Goal: Find specific fact

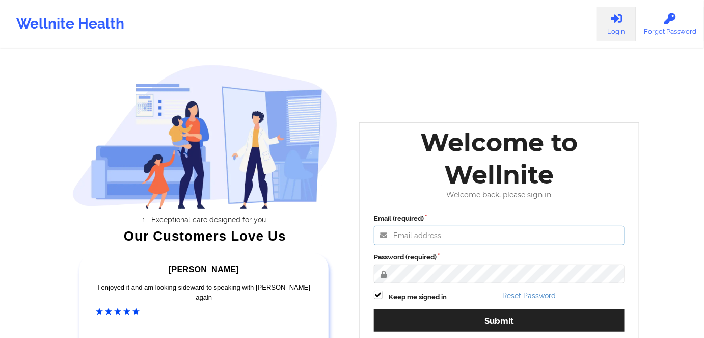
type input "[PERSON_NAME][EMAIL_ADDRESS][DOMAIN_NAME]"
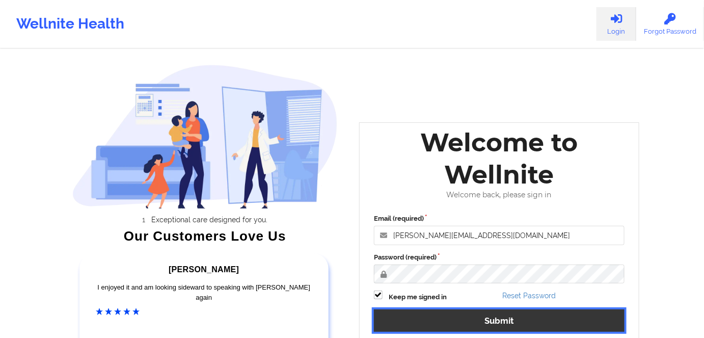
click at [543, 318] on button "Submit" at bounding box center [499, 320] width 250 height 22
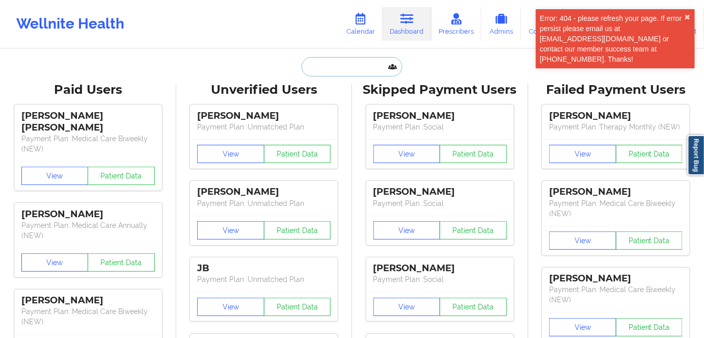
click at [359, 75] on input "text" at bounding box center [351, 66] width 101 height 19
paste input "[EMAIL_ADDRESS][DOMAIN_NAME]"
type input "[EMAIL_ADDRESS][DOMAIN_NAME]"
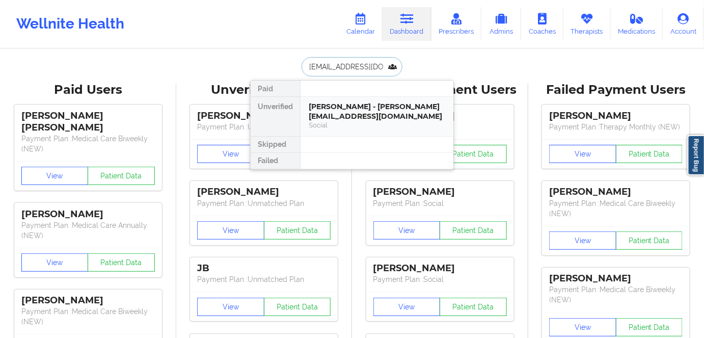
click at [352, 108] on div "[PERSON_NAME] - [PERSON_NAME][EMAIL_ADDRESS][DOMAIN_NAME]" at bounding box center [377, 111] width 136 height 19
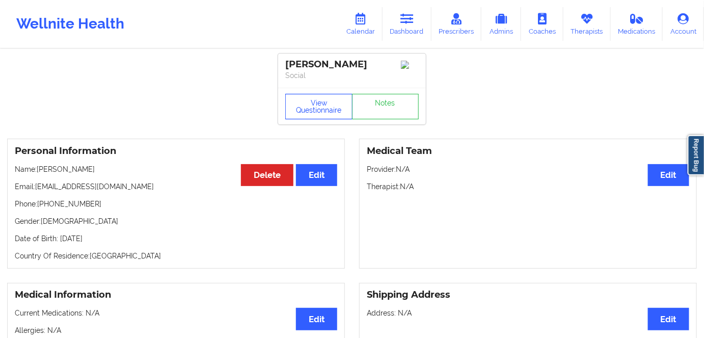
click at [335, 105] on button "View Questionnaire" at bounding box center [318, 106] width 67 height 25
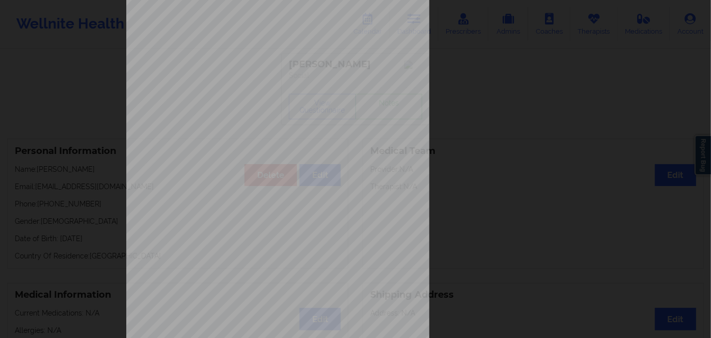
scroll to position [148, 0]
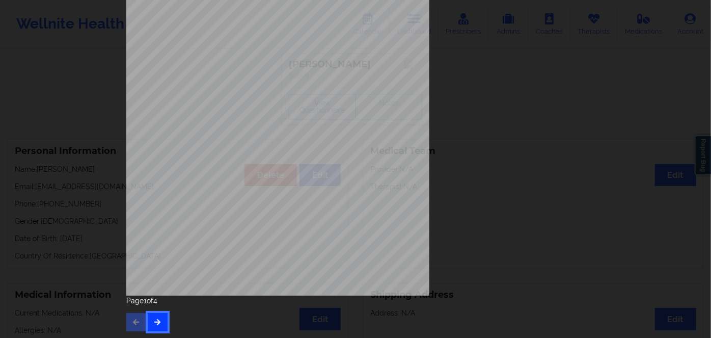
click at [163, 324] on button "button" at bounding box center [158, 322] width 20 height 18
click at [160, 323] on button "button" at bounding box center [158, 322] width 20 height 18
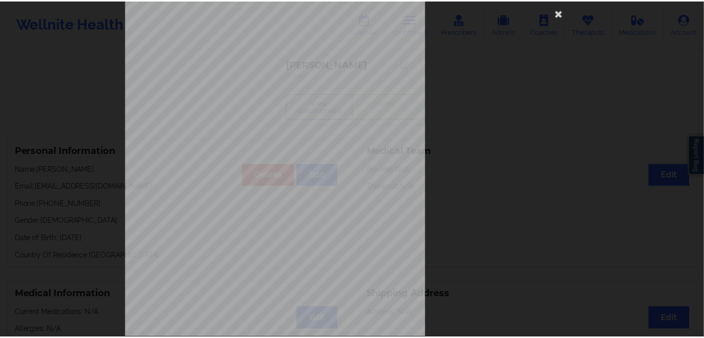
scroll to position [0, 0]
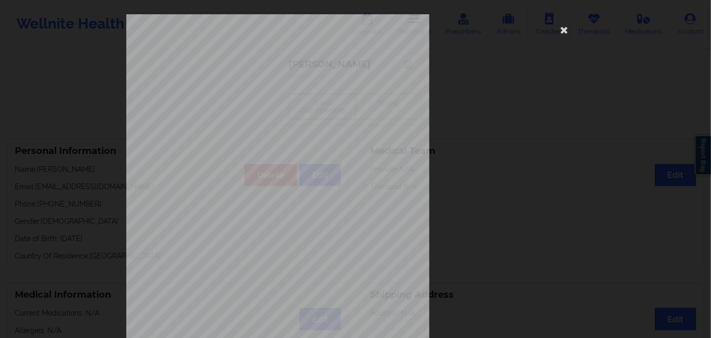
click at [253, 78] on span "JLJ734002280" at bounding box center [247, 78] width 30 height 5
copy span "JLJ734002280"
click at [562, 33] on icon at bounding box center [564, 29] width 16 height 16
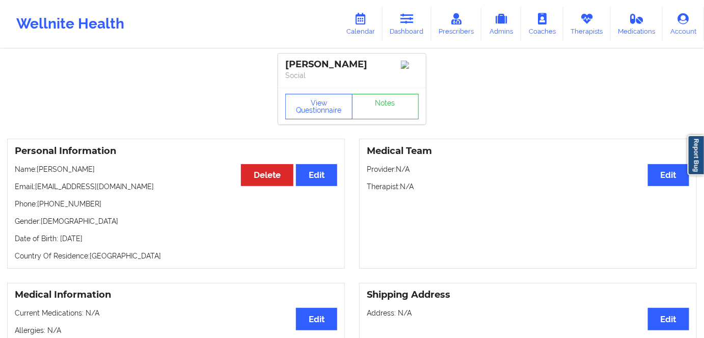
click at [128, 240] on p "Date of Birth: [DEMOGRAPHIC_DATA]" at bounding box center [176, 238] width 322 height 10
copy p "1992"
drag, startPoint x: 96, startPoint y: 166, endPoint x: 47, endPoint y: 162, distance: 49.0
click at [37, 165] on div "Personal Information Edit Delete Name: [PERSON_NAME] Email: [EMAIL_ADDRESS][DOM…" at bounding box center [176, 203] width 338 height 130
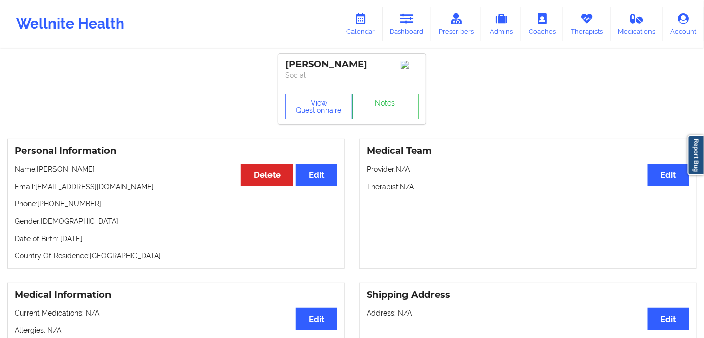
drag, startPoint x: 116, startPoint y: 180, endPoint x: 100, endPoint y: 175, distance: 16.7
click at [116, 180] on div "Personal Information Edit Delete Name: [PERSON_NAME] Email: [EMAIL_ADDRESS][DOM…" at bounding box center [176, 203] width 338 height 130
drag, startPoint x: 79, startPoint y: 173, endPoint x: 39, endPoint y: 170, distance: 40.3
click at [39, 170] on p "Name: [PERSON_NAME]" at bounding box center [176, 169] width 322 height 10
copy p "[PERSON_NAME]"
